Goal: Transaction & Acquisition: Purchase product/service

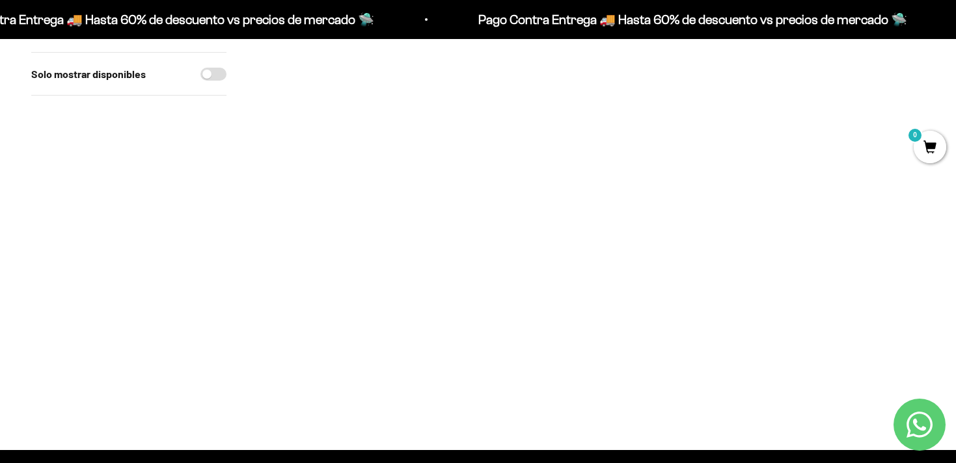
scroll to position [527, 0]
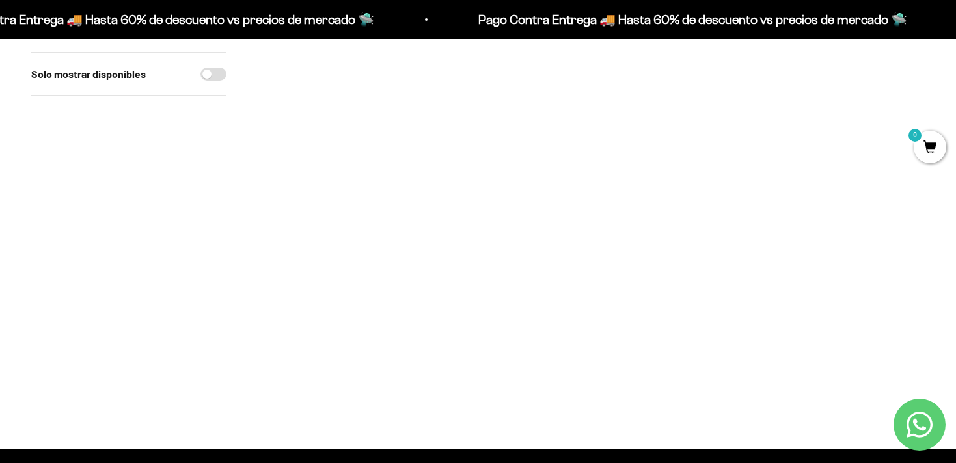
click at [591, 260] on img at bounding box center [591, 242] width 121 height 121
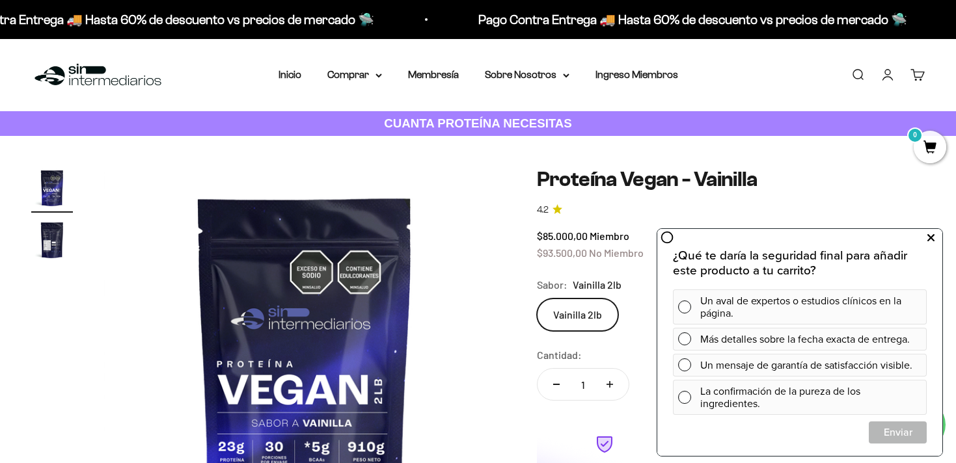
click at [932, 237] on icon at bounding box center [930, 238] width 7 height 17
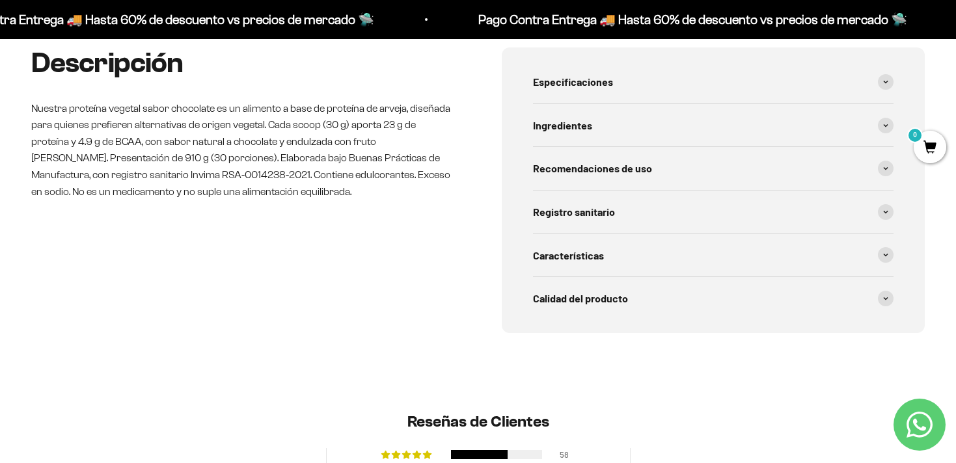
scroll to position [559, 0]
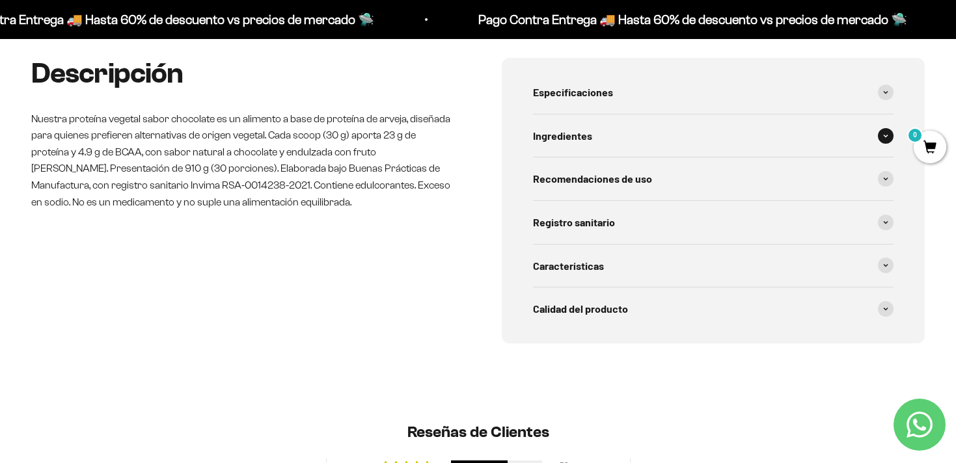
click at [838, 157] on div "Ingredientes" at bounding box center [713, 135] width 361 height 43
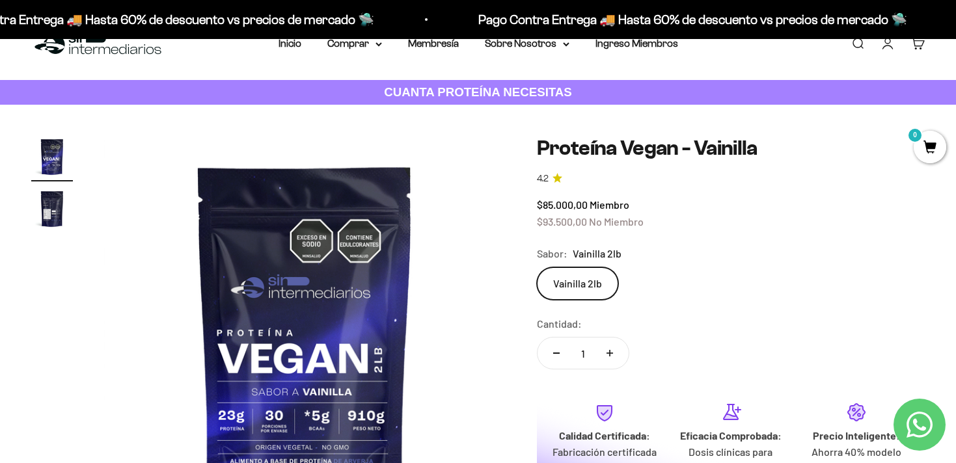
scroll to position [0, 0]
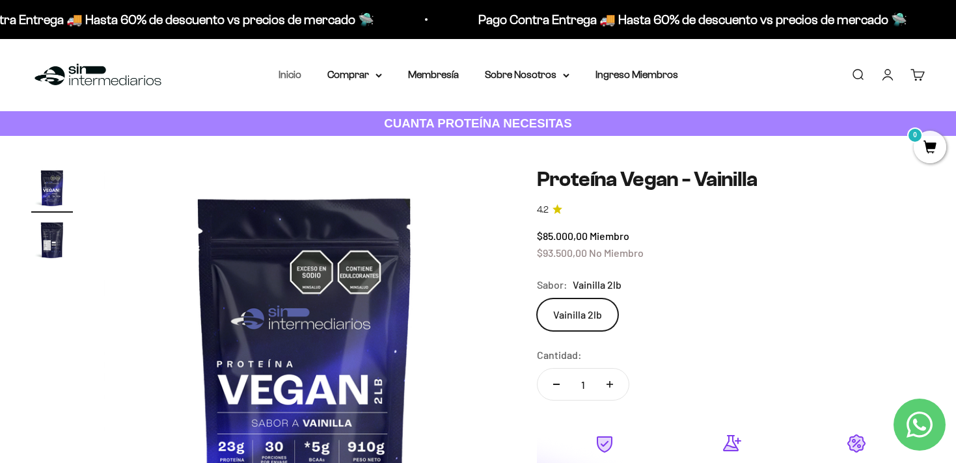
click at [286, 78] on link "Inicio" at bounding box center [289, 74] width 23 height 11
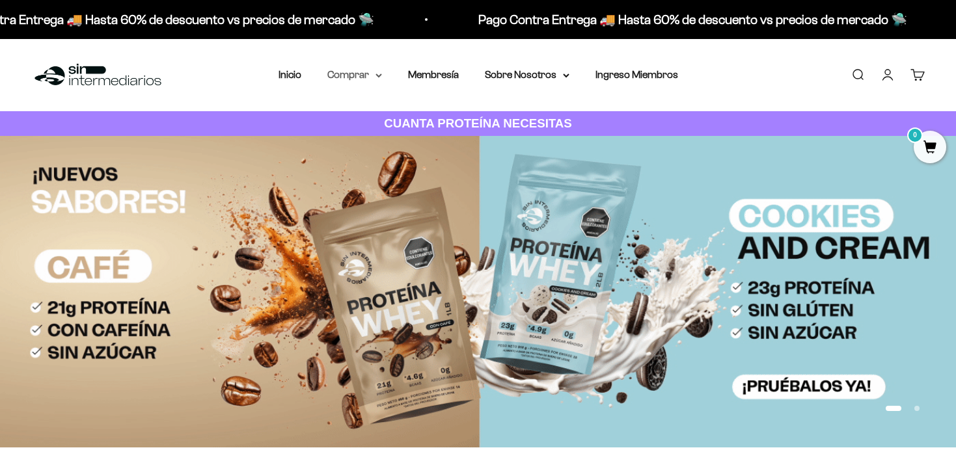
click at [373, 77] on summary "Comprar" at bounding box center [354, 74] width 55 height 17
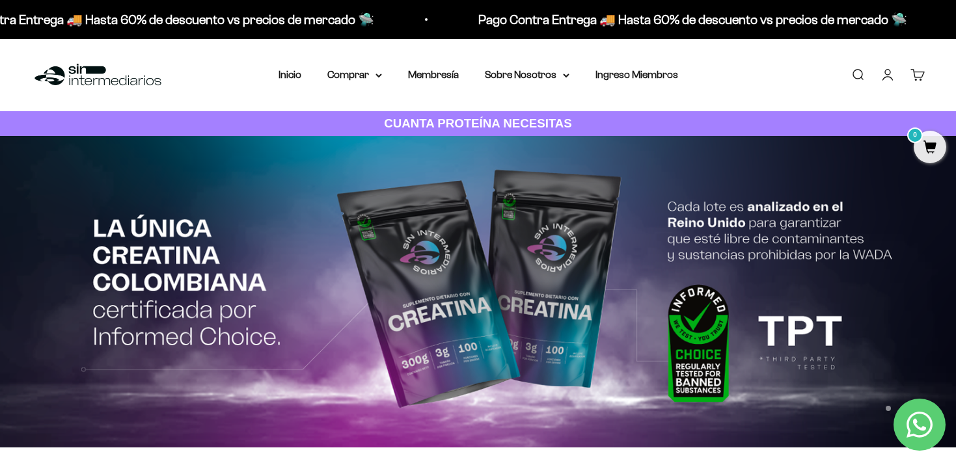
click at [857, 72] on link "Buscar" at bounding box center [857, 75] width 14 height 14
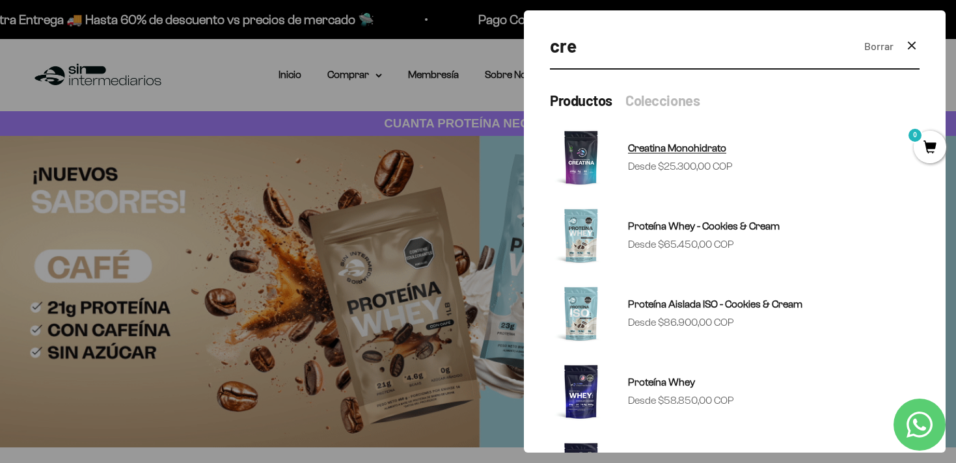
type input "cre"
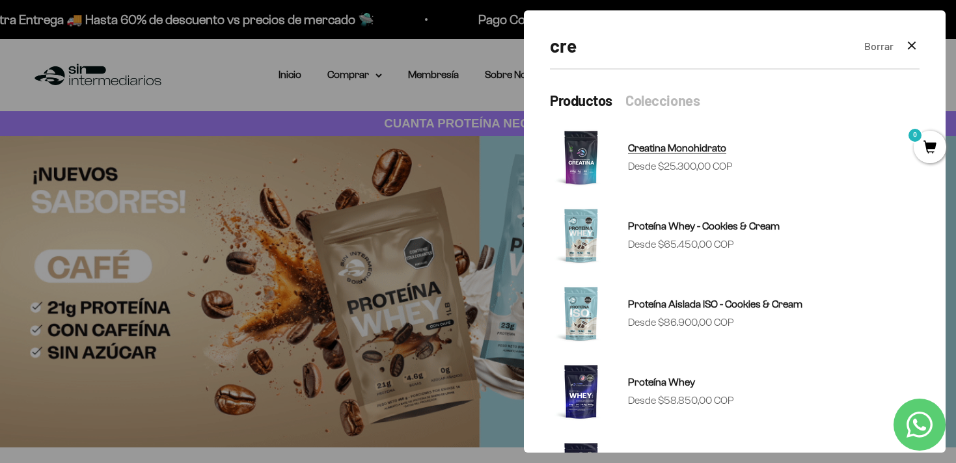
click at [690, 157] on div "Creatina Monohidrato Precio de oferta Desde $25.300,00 COP" at bounding box center [680, 157] width 105 height 34
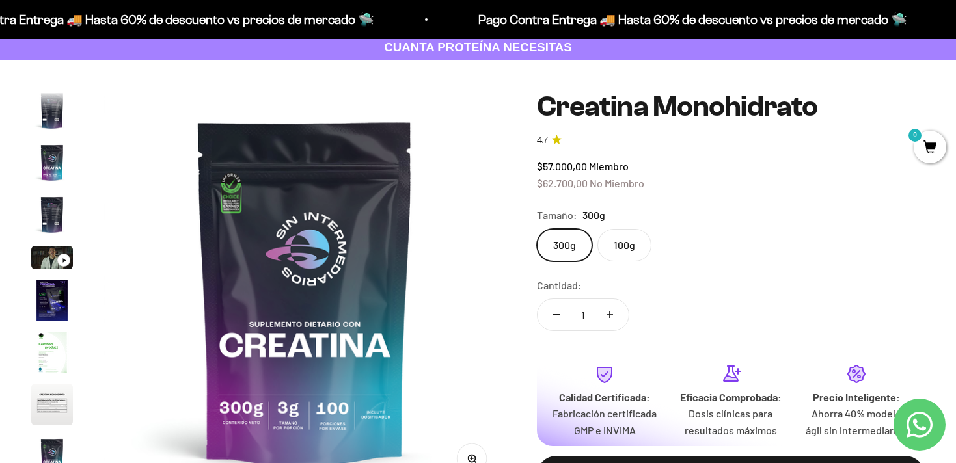
scroll to position [77, 0]
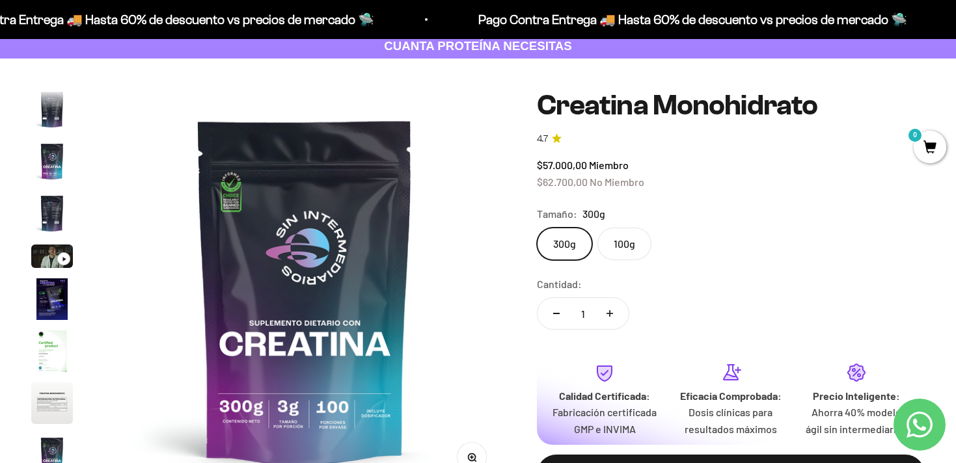
click at [627, 243] on label "100g" at bounding box center [624, 244] width 54 height 33
click at [537, 228] on input "100g" at bounding box center [536, 227] width 1 height 1
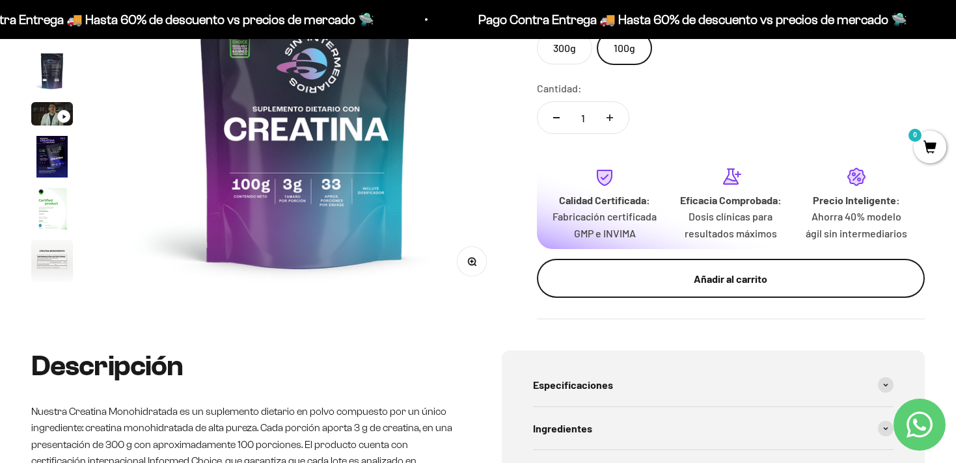
scroll to position [273, 0]
click at [714, 288] on div "Añadir al carrito" at bounding box center [731, 279] width 336 height 17
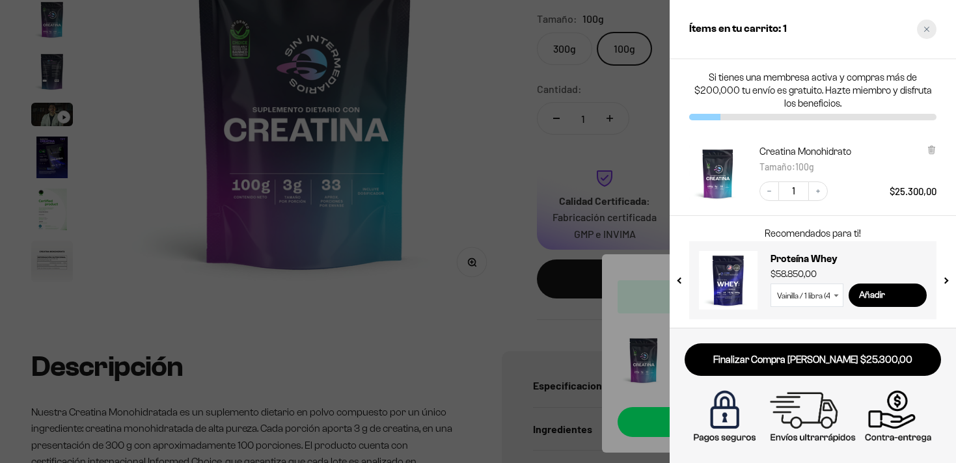
click at [925, 31] on icon "Close cart" at bounding box center [926, 29] width 7 height 7
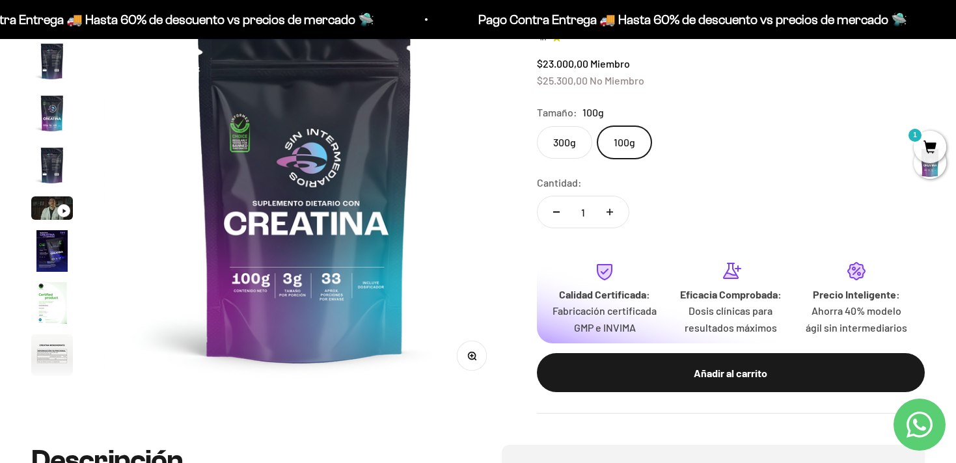
scroll to position [161, 0]
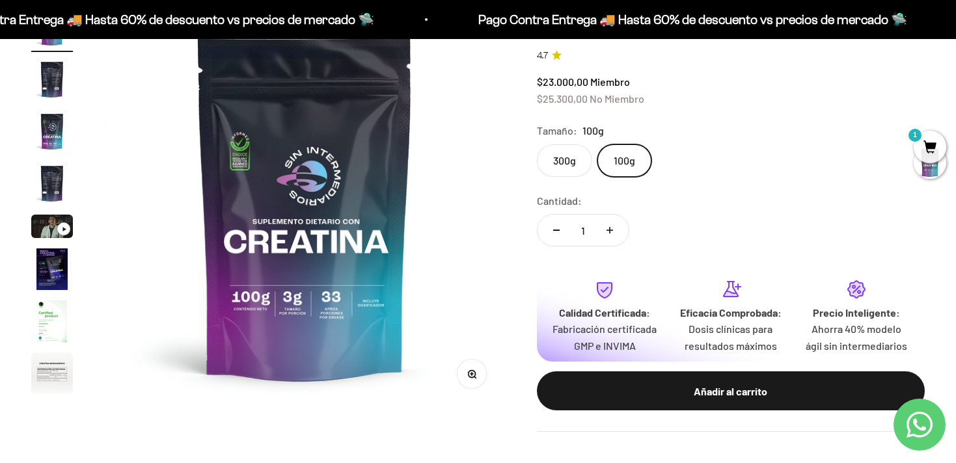
click at [566, 165] on label "300g" at bounding box center [564, 160] width 55 height 33
click at [537, 144] on input "300g" at bounding box center [536, 144] width 1 height 1
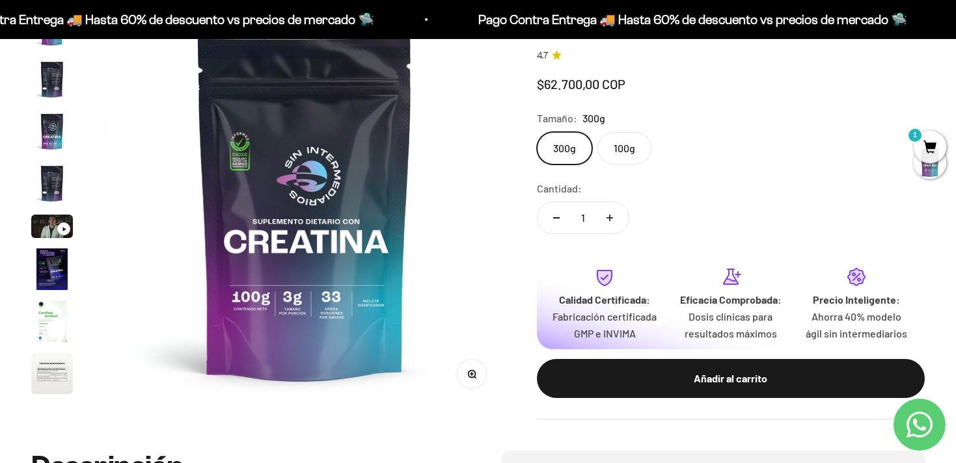
scroll to position [0, 3335]
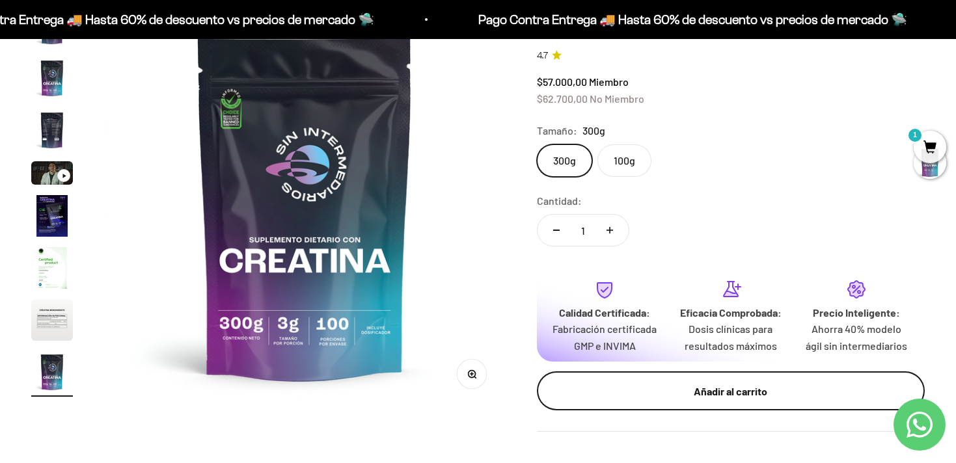
click at [695, 400] on div "Añadir al carrito" at bounding box center [731, 391] width 336 height 17
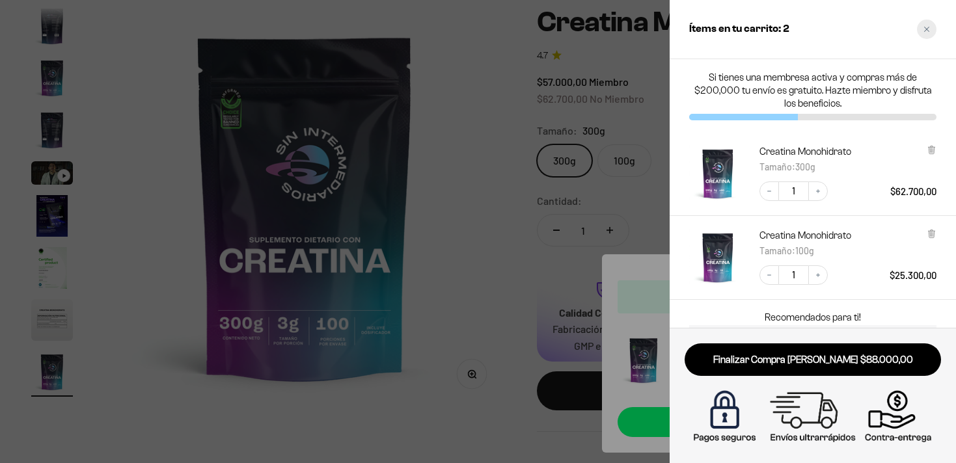
click at [932, 23] on div "Close cart" at bounding box center [927, 30] width 20 height 20
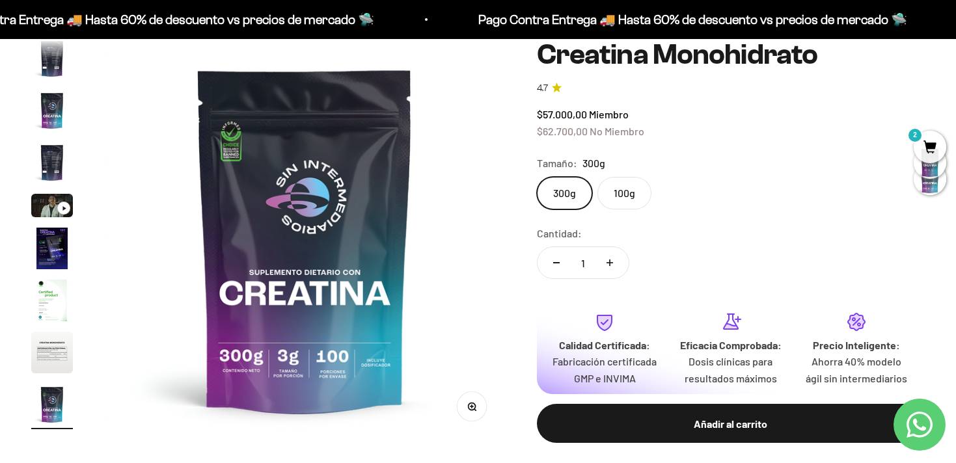
scroll to position [132, 0]
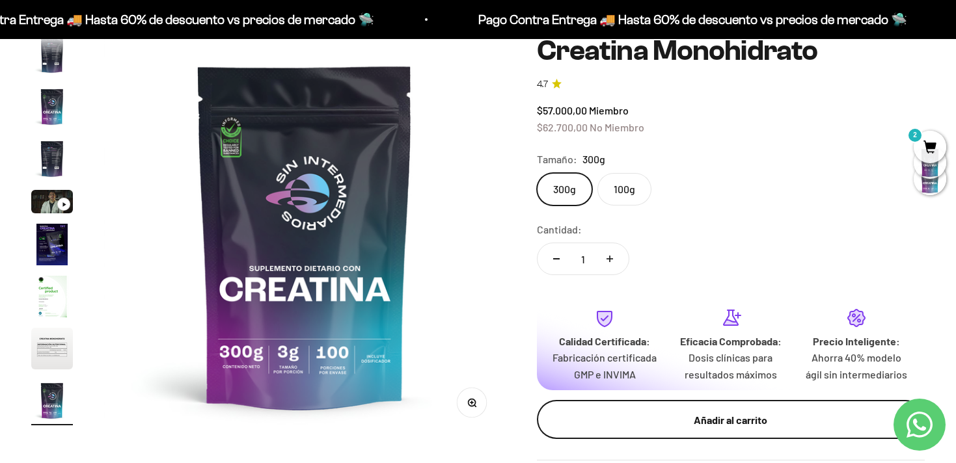
click at [722, 429] on div "Añadir al carrito" at bounding box center [731, 420] width 336 height 17
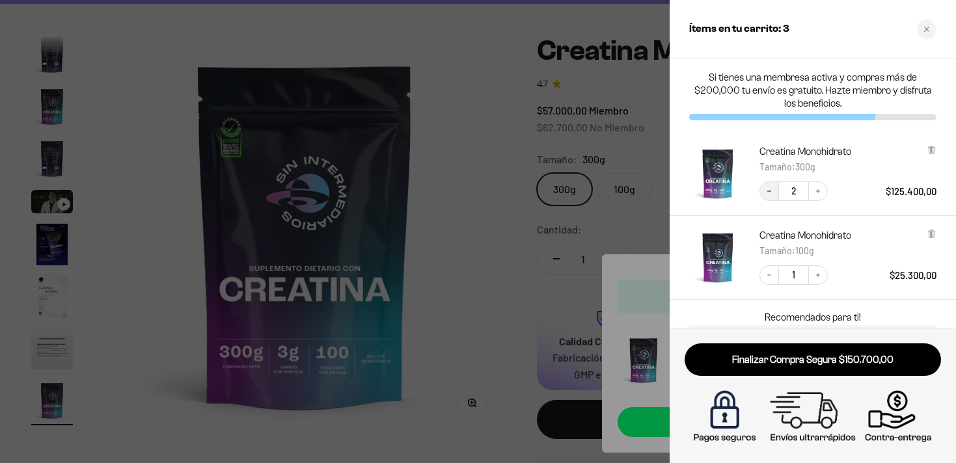
click at [773, 193] on button "Decrease quantity" at bounding box center [769, 191] width 20 height 20
